Goal: Task Accomplishment & Management: Use online tool/utility

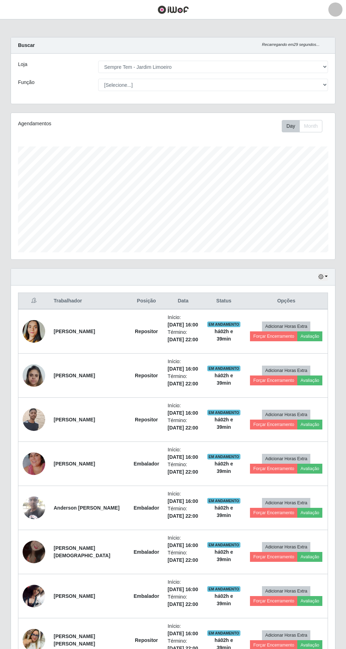
select select "508"
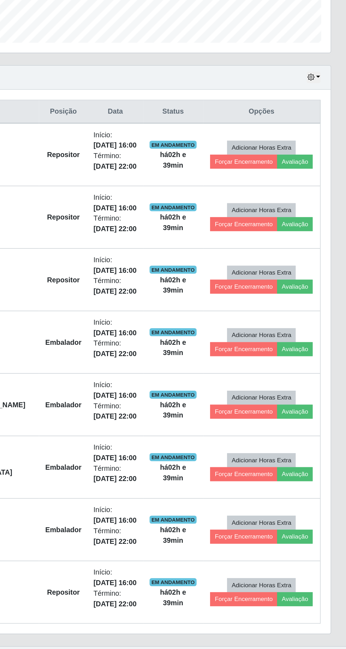
scroll to position [146, 324]
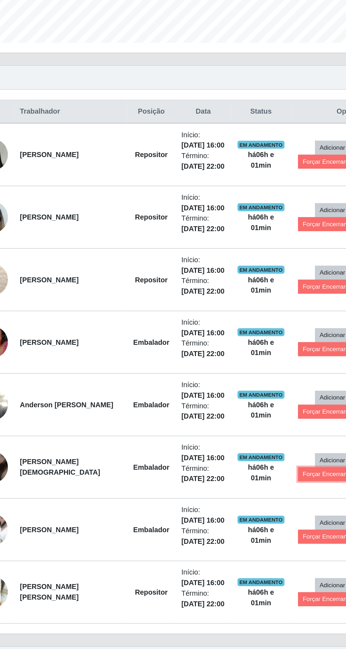
click at [263, 524] on button "Forçar Encerramento" at bounding box center [273, 526] width 47 height 10
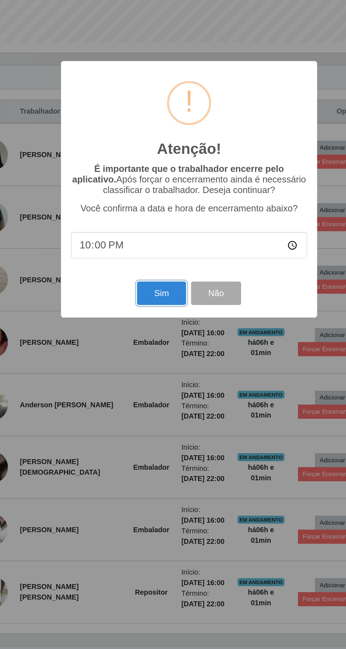
click at [154, 399] on button "Sim" at bounding box center [153, 398] width 34 height 17
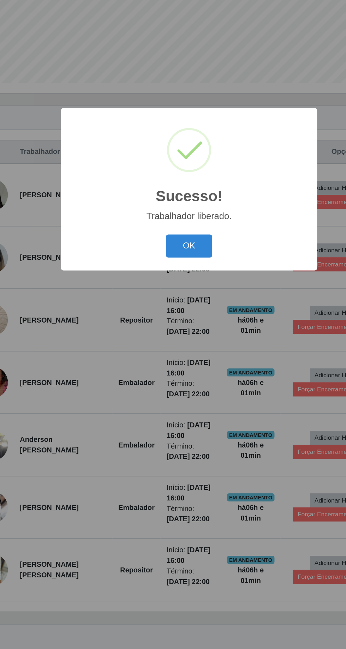
click at [179, 364] on button "OK" at bounding box center [173, 365] width 33 height 17
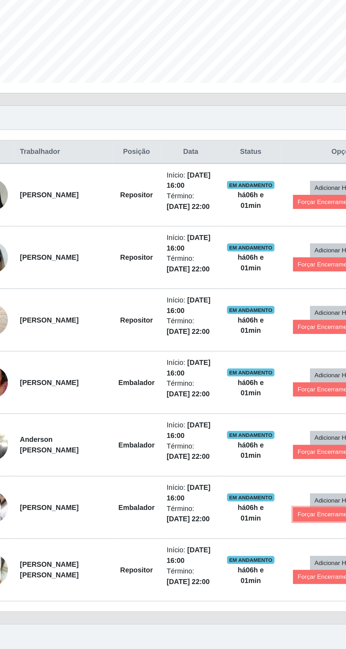
click at [263, 549] on button "Forçar Encerramento" at bounding box center [269, 554] width 47 height 10
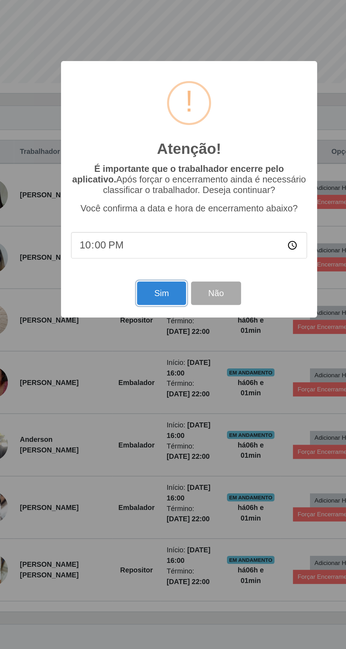
click at [149, 397] on button "Sim" at bounding box center [153, 398] width 34 height 17
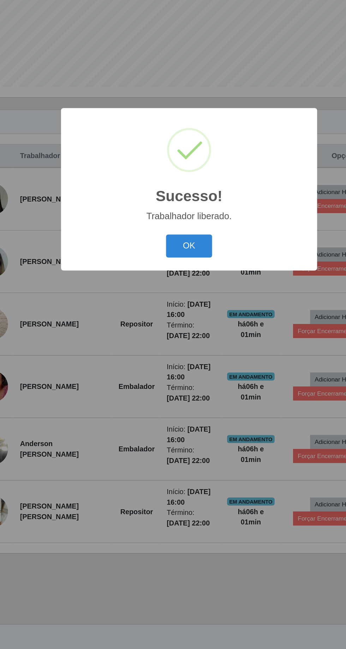
click at [177, 364] on button "OK" at bounding box center [173, 365] width 33 height 17
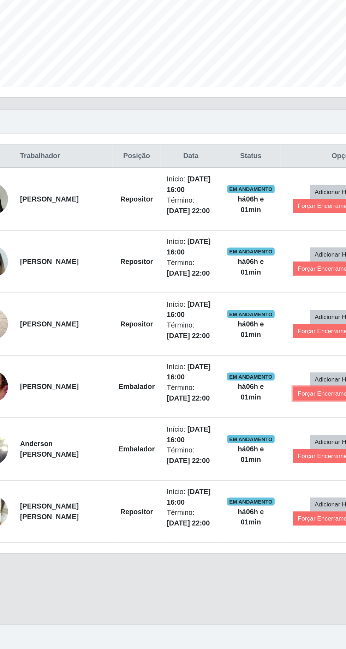
click at [266, 464] on button "Forçar Encerramento" at bounding box center [269, 469] width 47 height 10
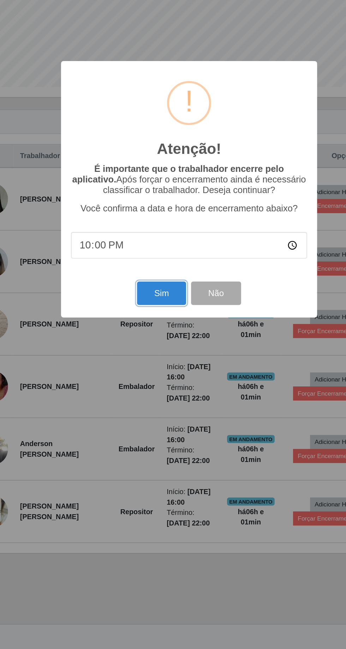
click at [152, 398] on button "Sim" at bounding box center [153, 398] width 34 height 17
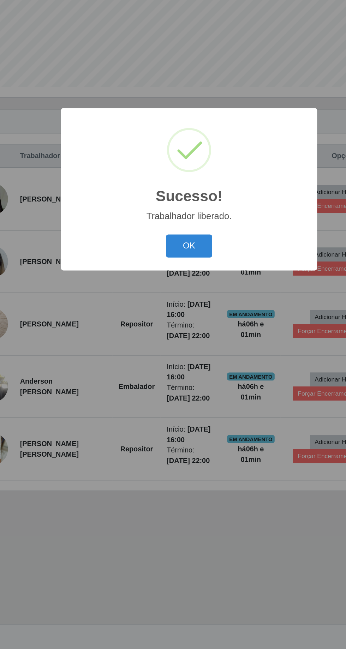
click at [177, 364] on button "OK" at bounding box center [173, 365] width 33 height 17
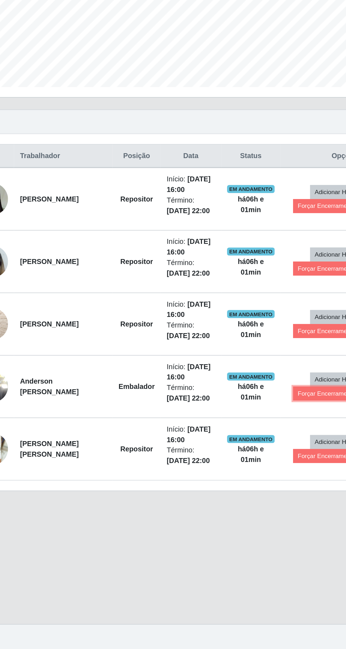
click at [264, 464] on button "Forçar Encerramento" at bounding box center [269, 469] width 47 height 10
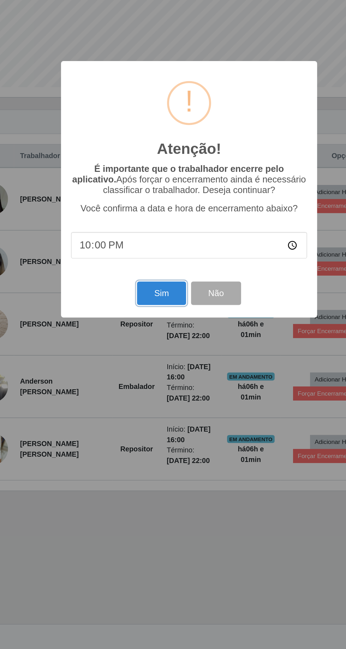
click at [152, 393] on button "Sim" at bounding box center [153, 398] width 34 height 17
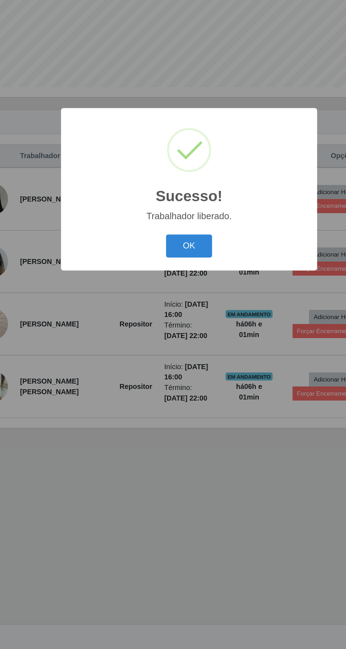
click at [176, 364] on button "OK" at bounding box center [173, 365] width 33 height 17
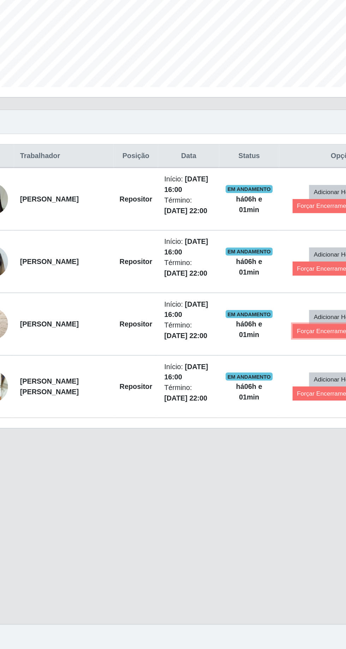
click at [263, 420] on button "Forçar Encerramento" at bounding box center [269, 425] width 47 height 10
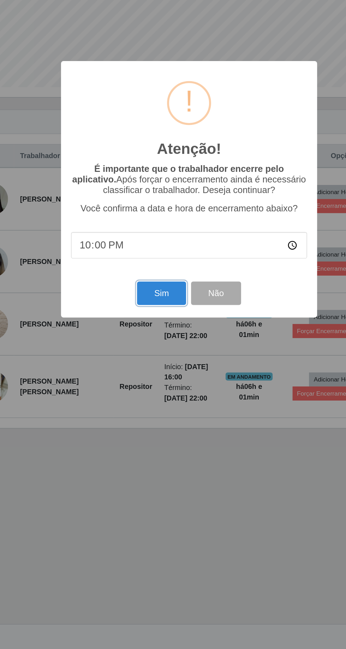
click at [154, 400] on button "Sim" at bounding box center [153, 398] width 34 height 17
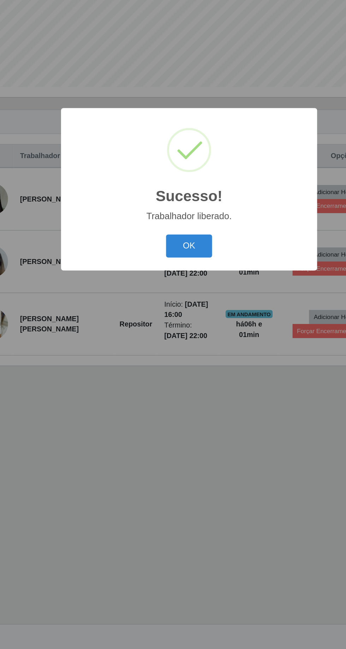
click at [178, 368] on button "OK" at bounding box center [173, 365] width 33 height 17
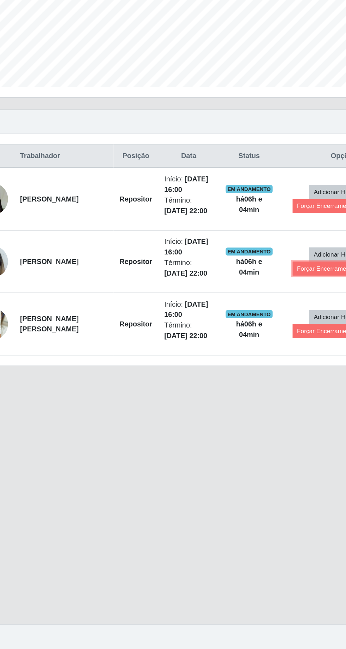
click at [263, 376] on button "Forçar Encerramento" at bounding box center [269, 381] width 47 height 10
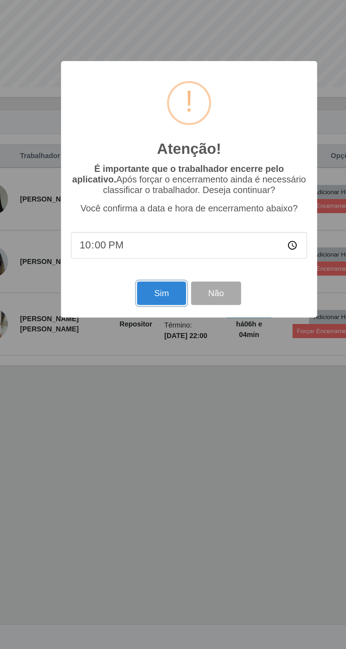
click at [153, 403] on button "Sim" at bounding box center [153, 398] width 34 height 17
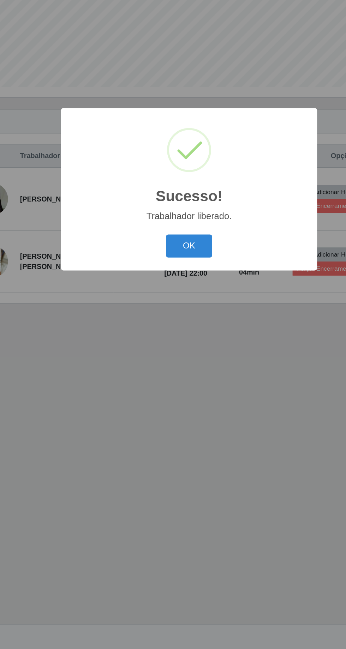
click at [180, 367] on button "OK" at bounding box center [173, 365] width 33 height 17
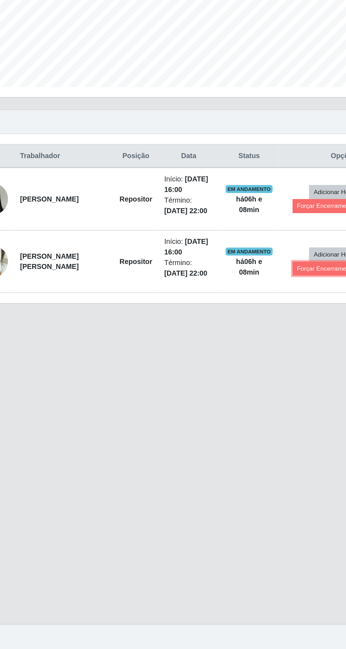
click at [261, 376] on button "Forçar Encerramento" at bounding box center [269, 381] width 47 height 10
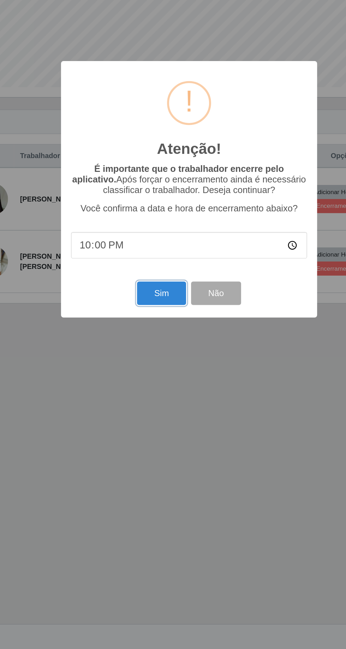
click at [145, 394] on button "Sim" at bounding box center [153, 398] width 34 height 17
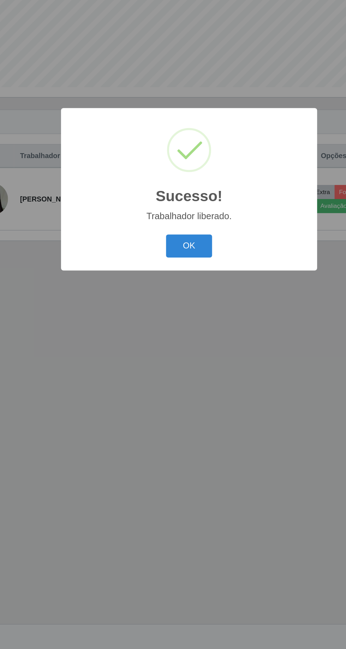
click at [175, 362] on button "OK" at bounding box center [173, 365] width 33 height 17
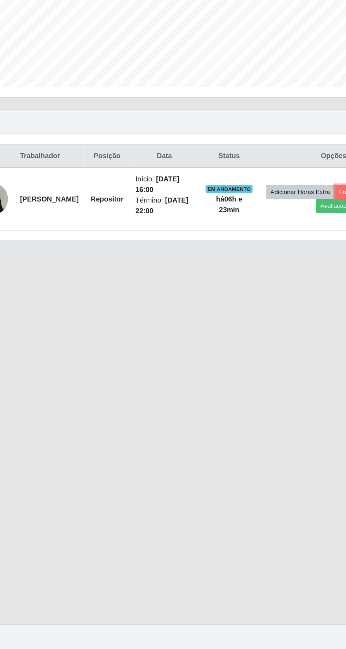
click at [276, 322] on button "Forçar Encerramento" at bounding box center [299, 327] width 47 height 10
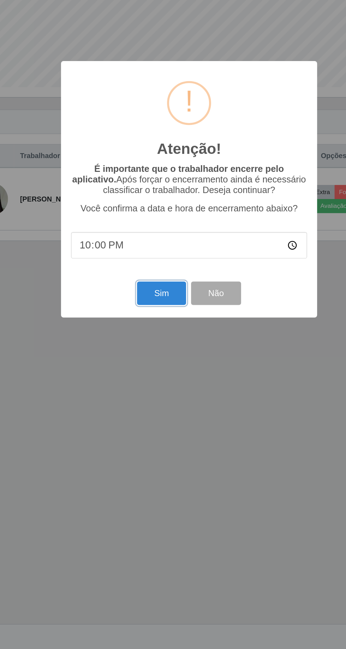
click at [149, 393] on button "Sim" at bounding box center [153, 398] width 34 height 17
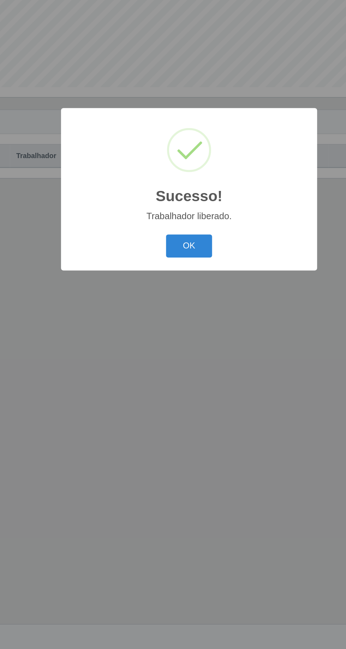
click at [171, 358] on button "OK" at bounding box center [173, 365] width 33 height 17
